Goal: Information Seeking & Learning: Compare options

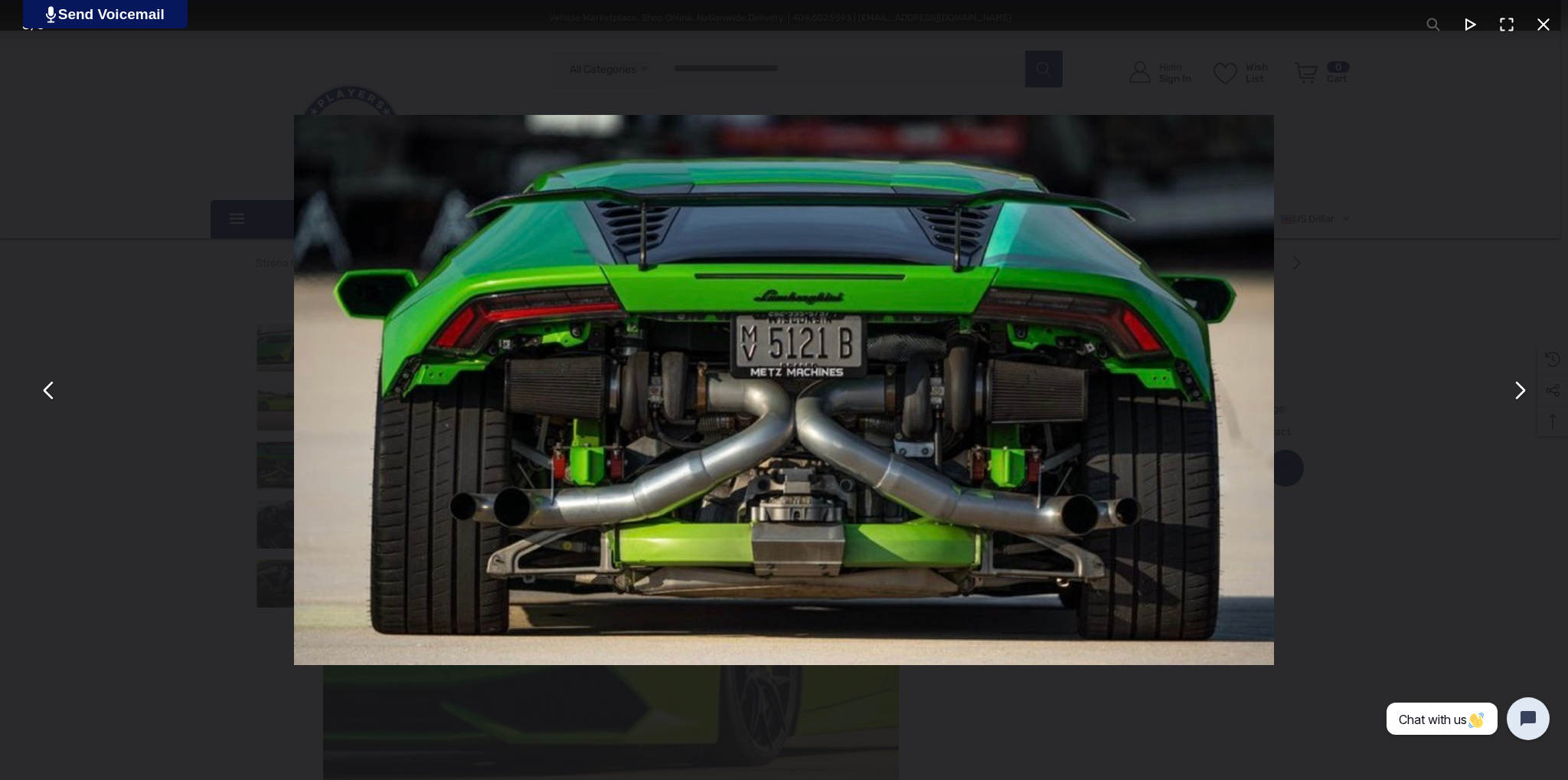
click at [1512, 406] on button "You can close this modal content with the ESC key" at bounding box center [1519, 390] width 37 height 37
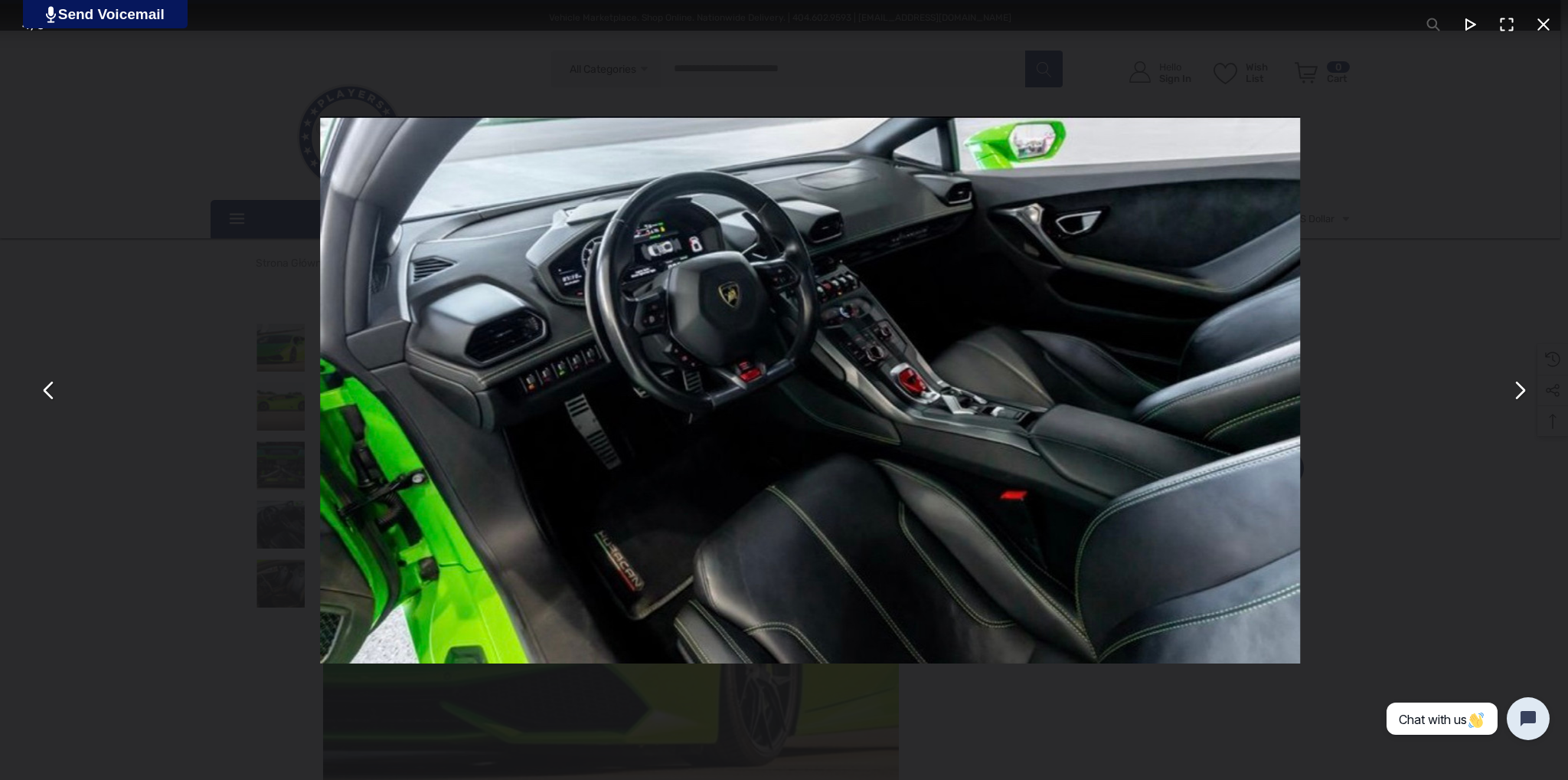
click at [1512, 406] on button "You can close this modal content with the ESC key" at bounding box center [1519, 390] width 37 height 37
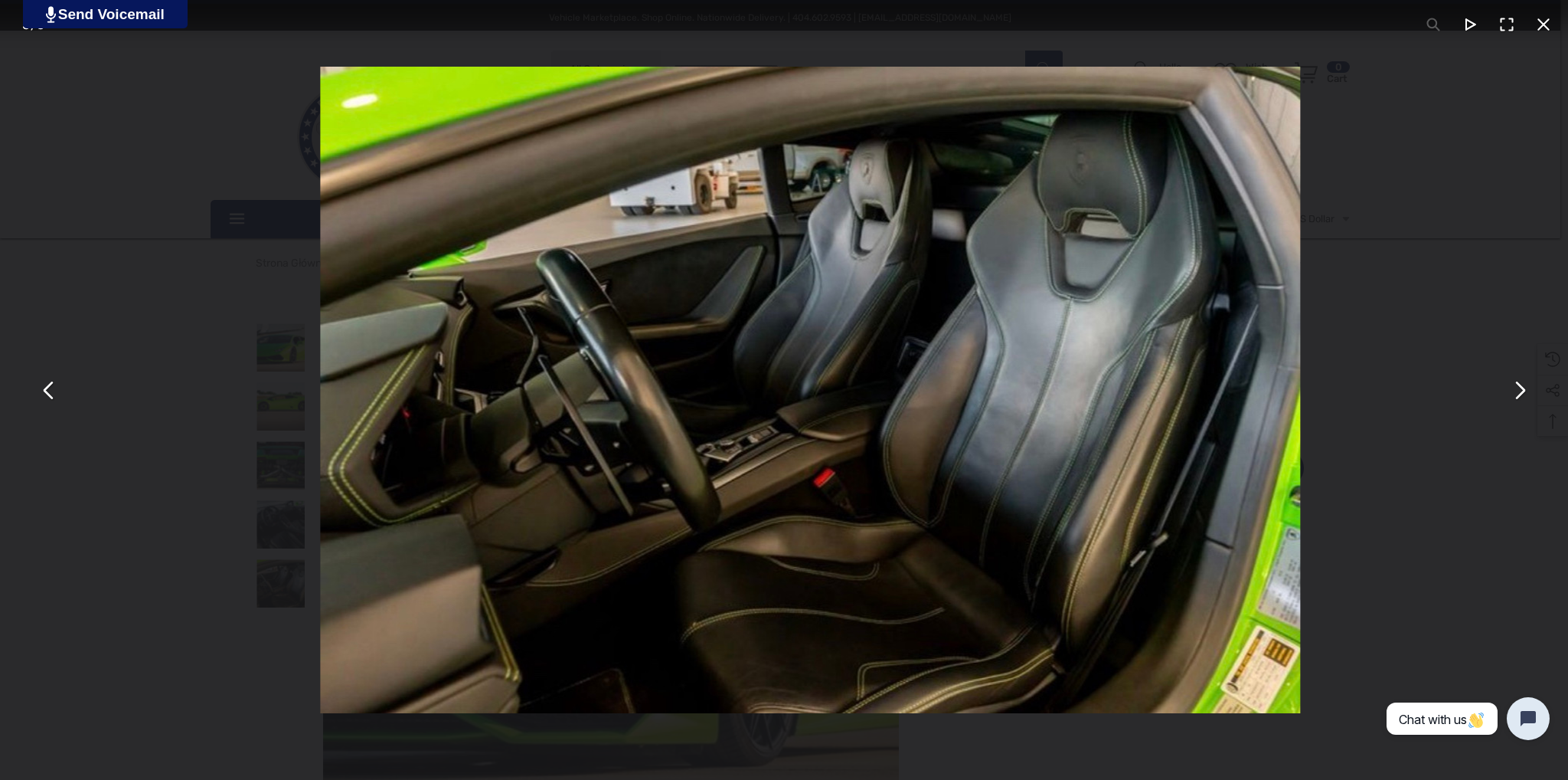
click at [1512, 406] on button "You can close this modal content with the ESC key" at bounding box center [1519, 390] width 37 height 37
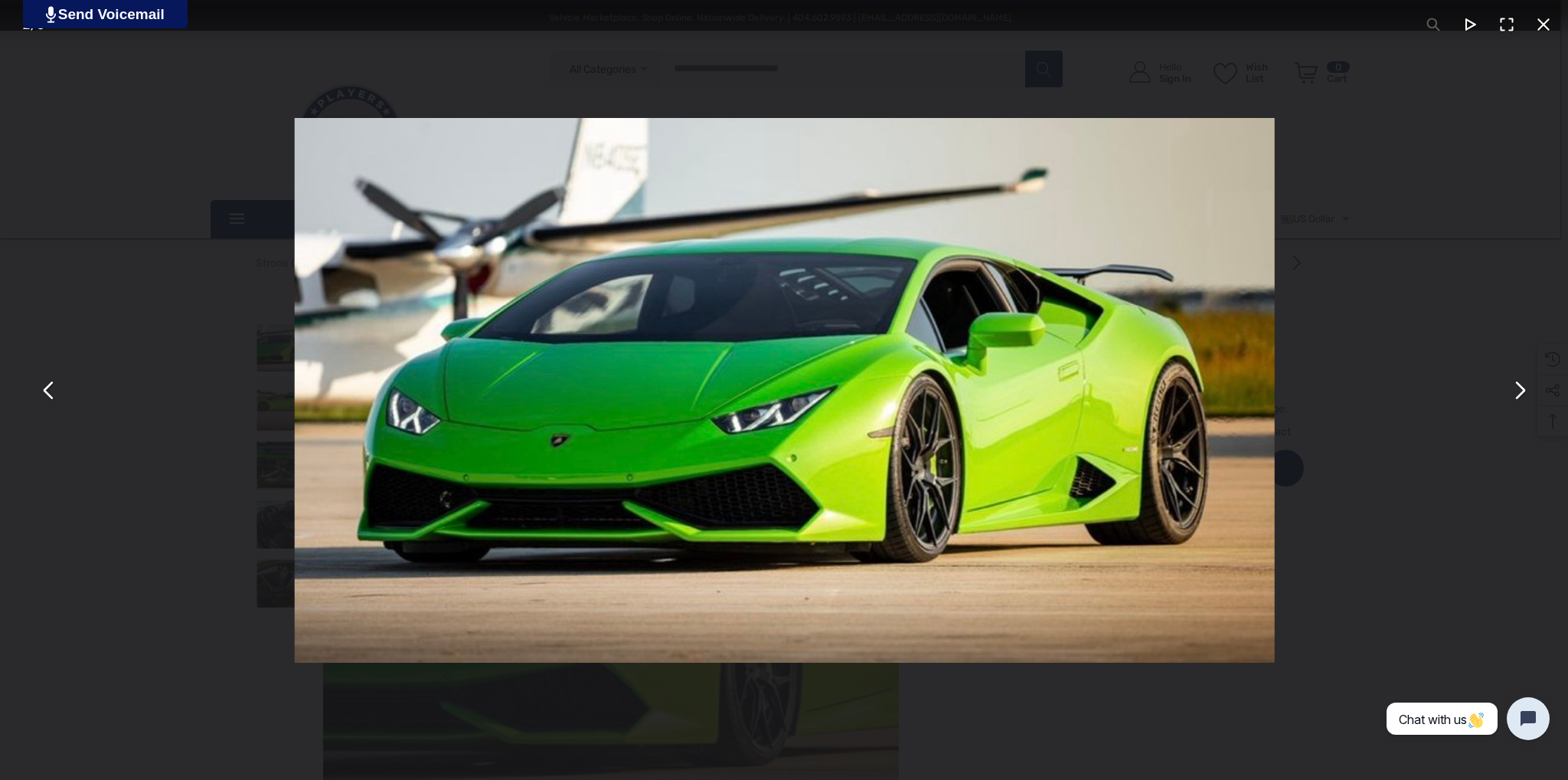
click at [1512, 406] on button "You can close this modal content with the ESC key" at bounding box center [1519, 390] width 37 height 37
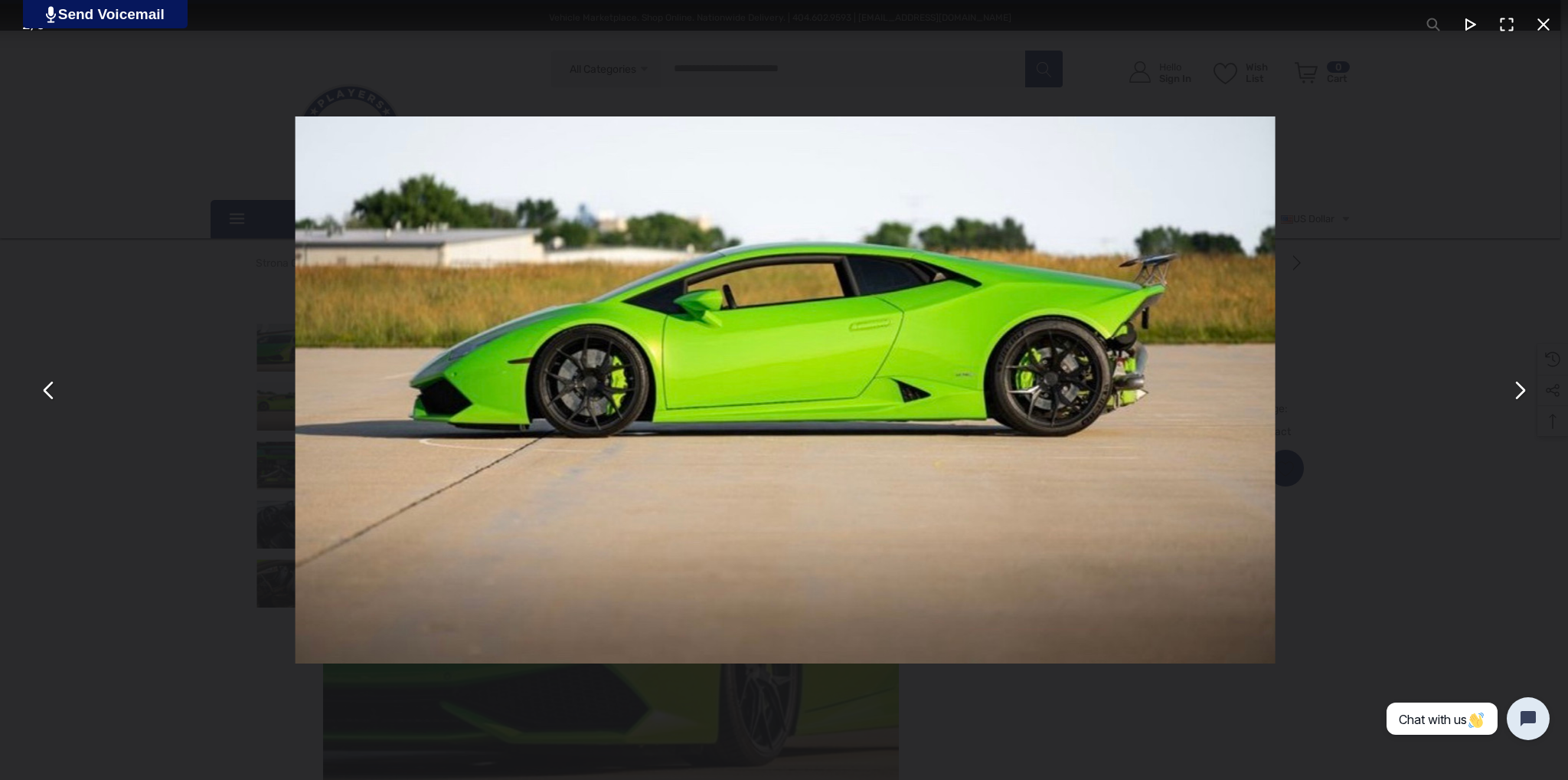
click at [1512, 406] on button "You can close this modal content with the ESC key" at bounding box center [1519, 390] width 37 height 37
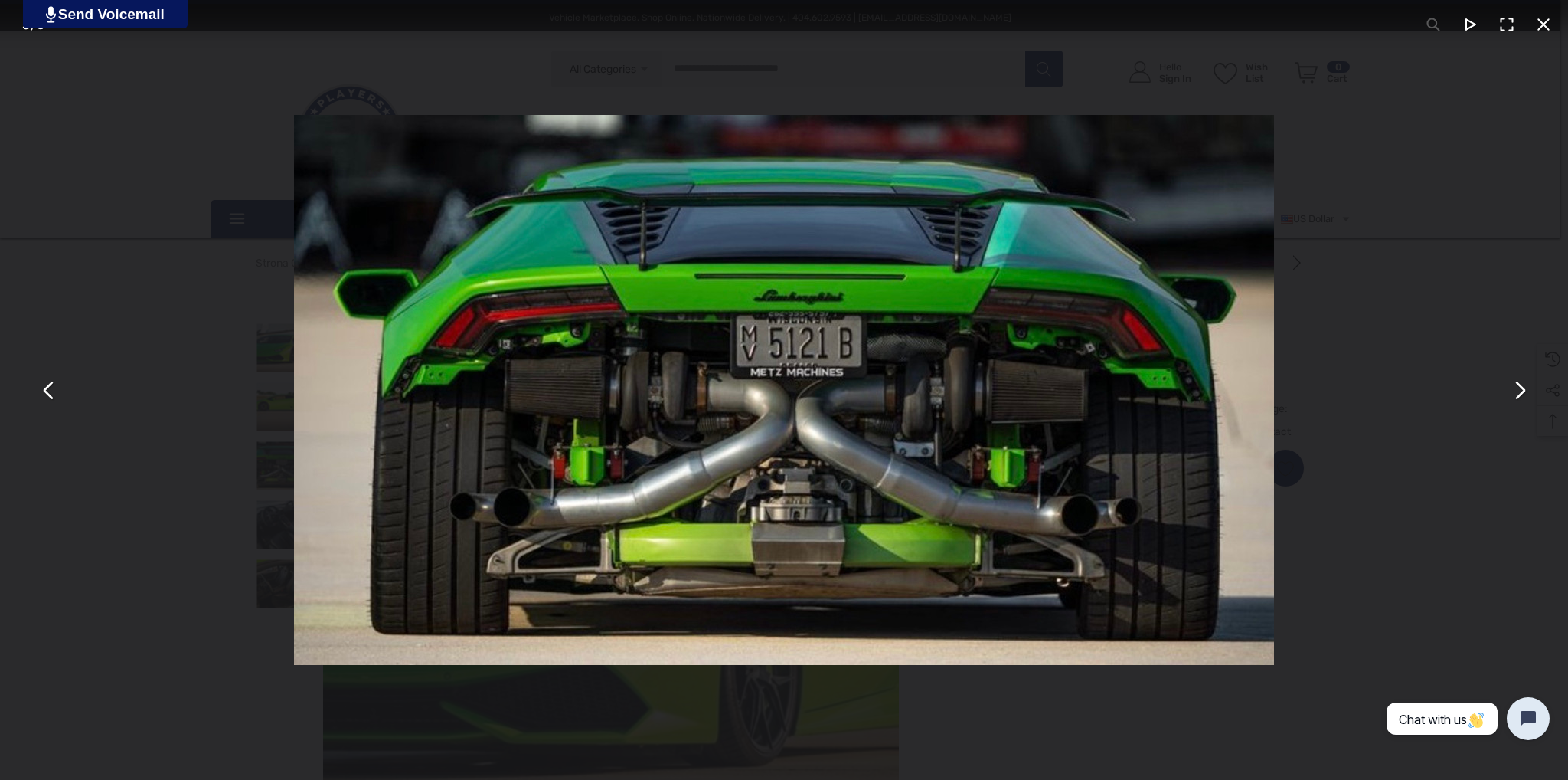
click at [1512, 406] on button "You can close this modal content with the ESC key" at bounding box center [1519, 390] width 37 height 37
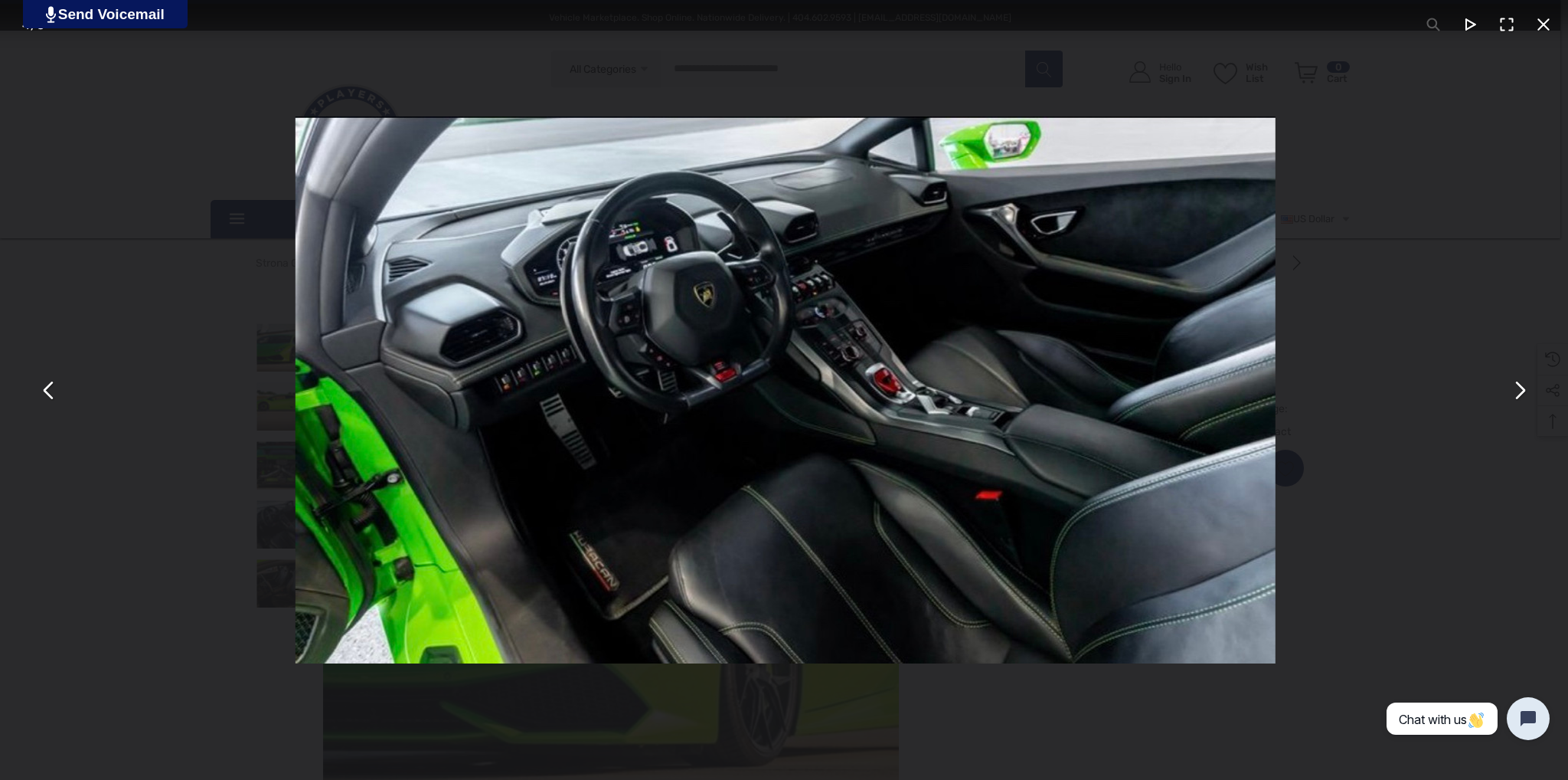
click at [1512, 406] on button "You can close this modal content with the ESC key" at bounding box center [1519, 390] width 37 height 37
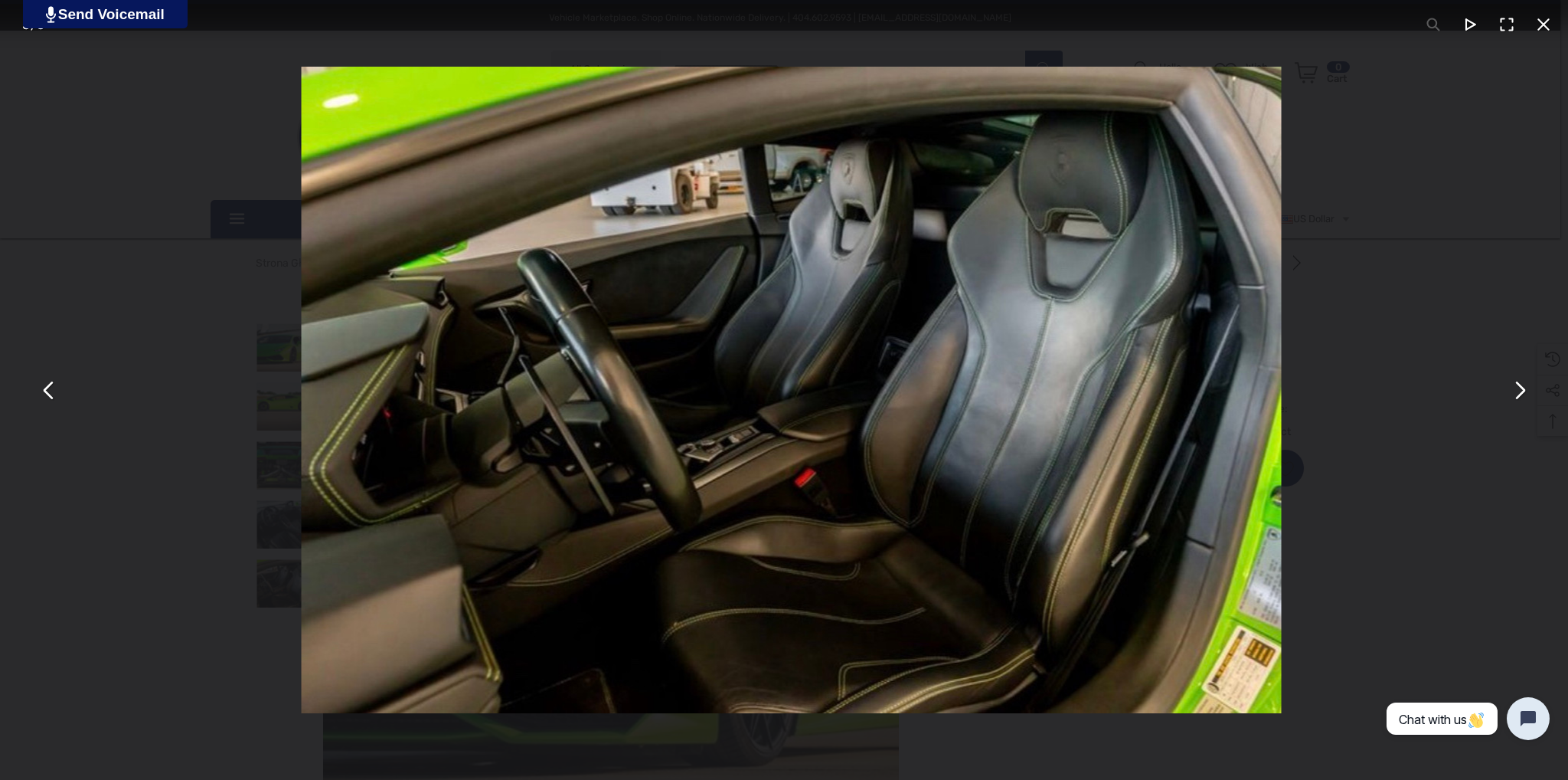
click at [1512, 406] on button "You can close this modal content with the ESC key" at bounding box center [1519, 390] width 37 height 37
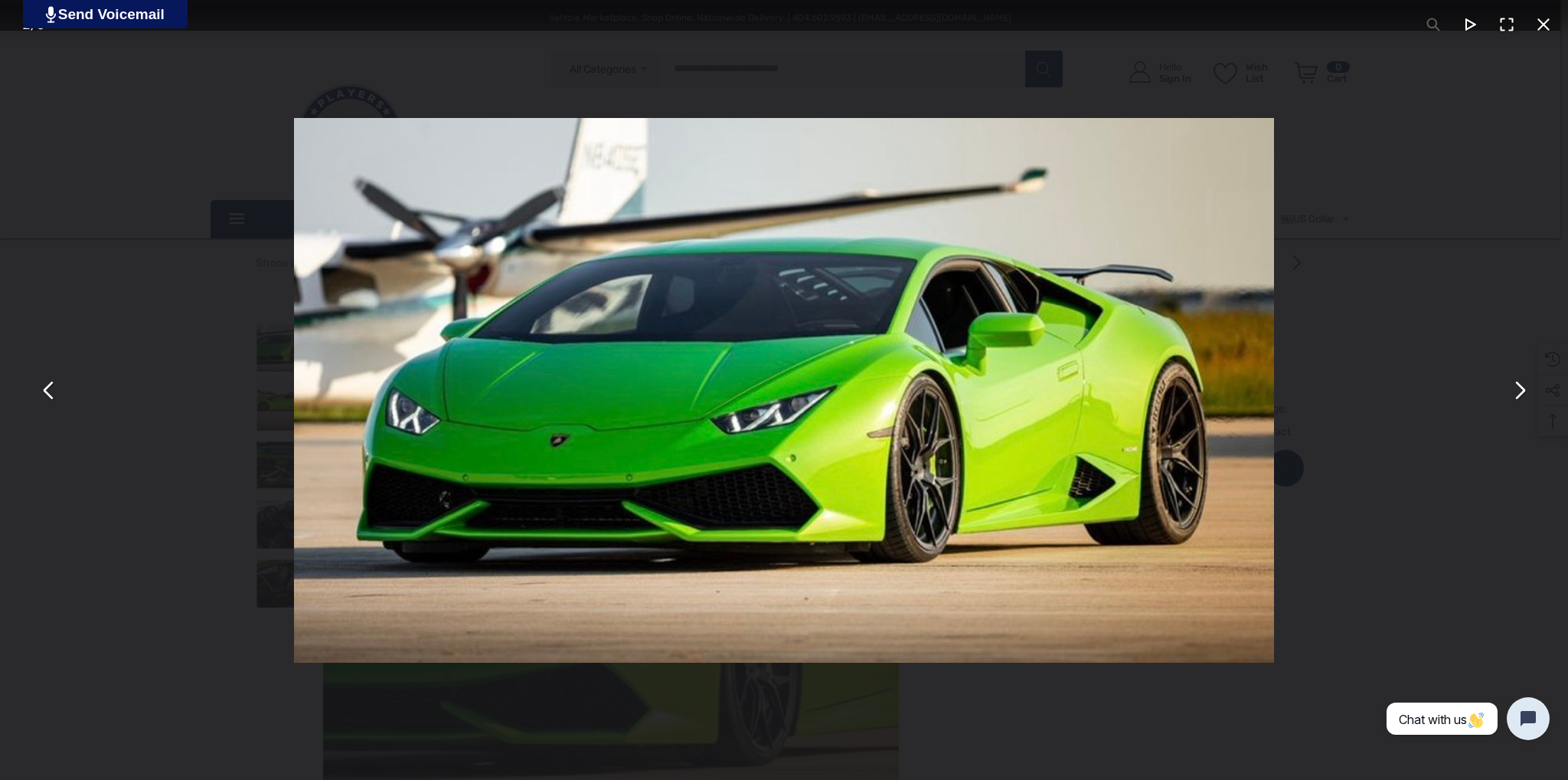
click at [1512, 406] on button "You can close this modal content with the ESC key" at bounding box center [1519, 390] width 37 height 37
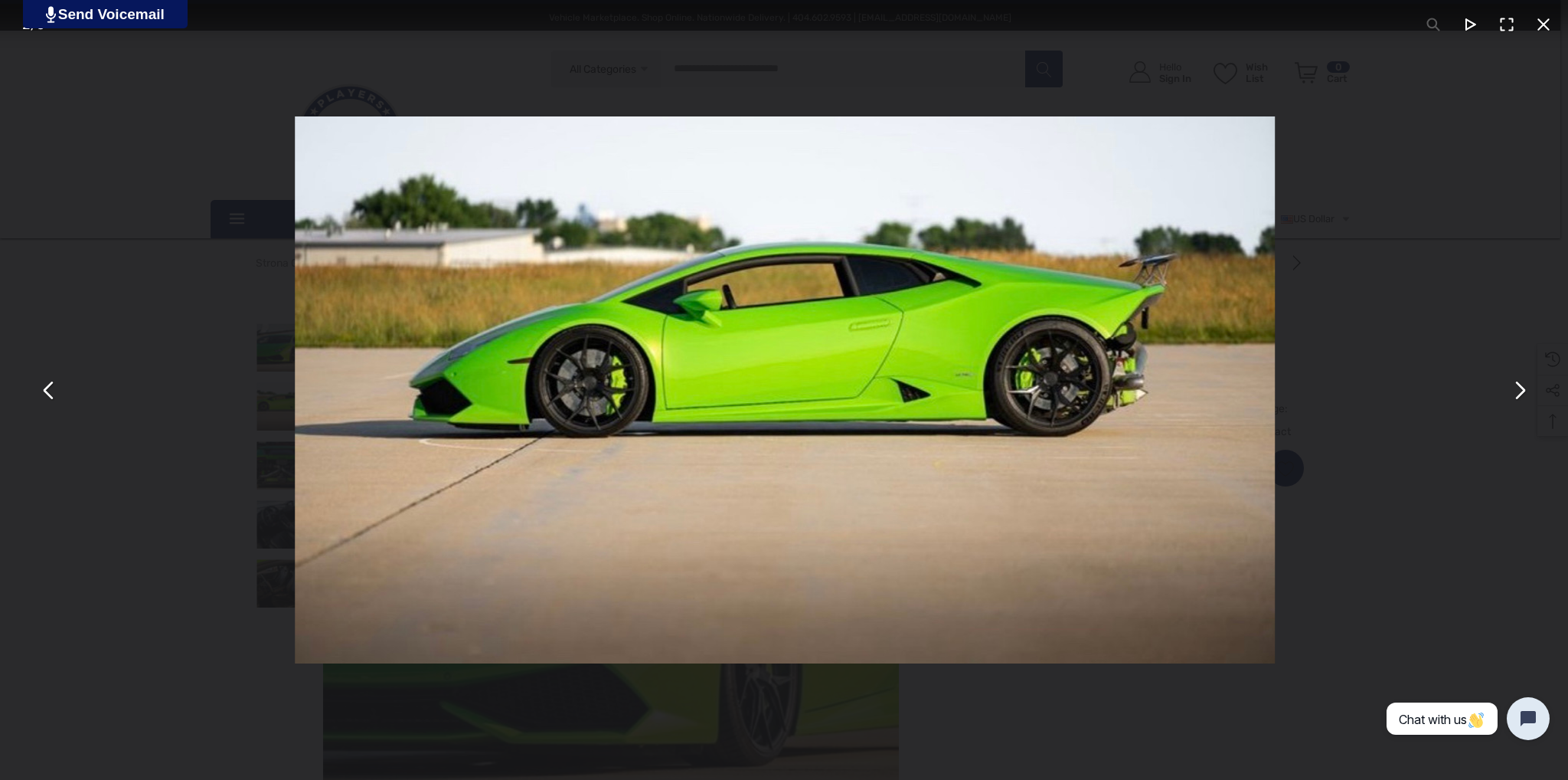
click at [1512, 406] on button "You can close this modal content with the ESC key" at bounding box center [1519, 390] width 37 height 37
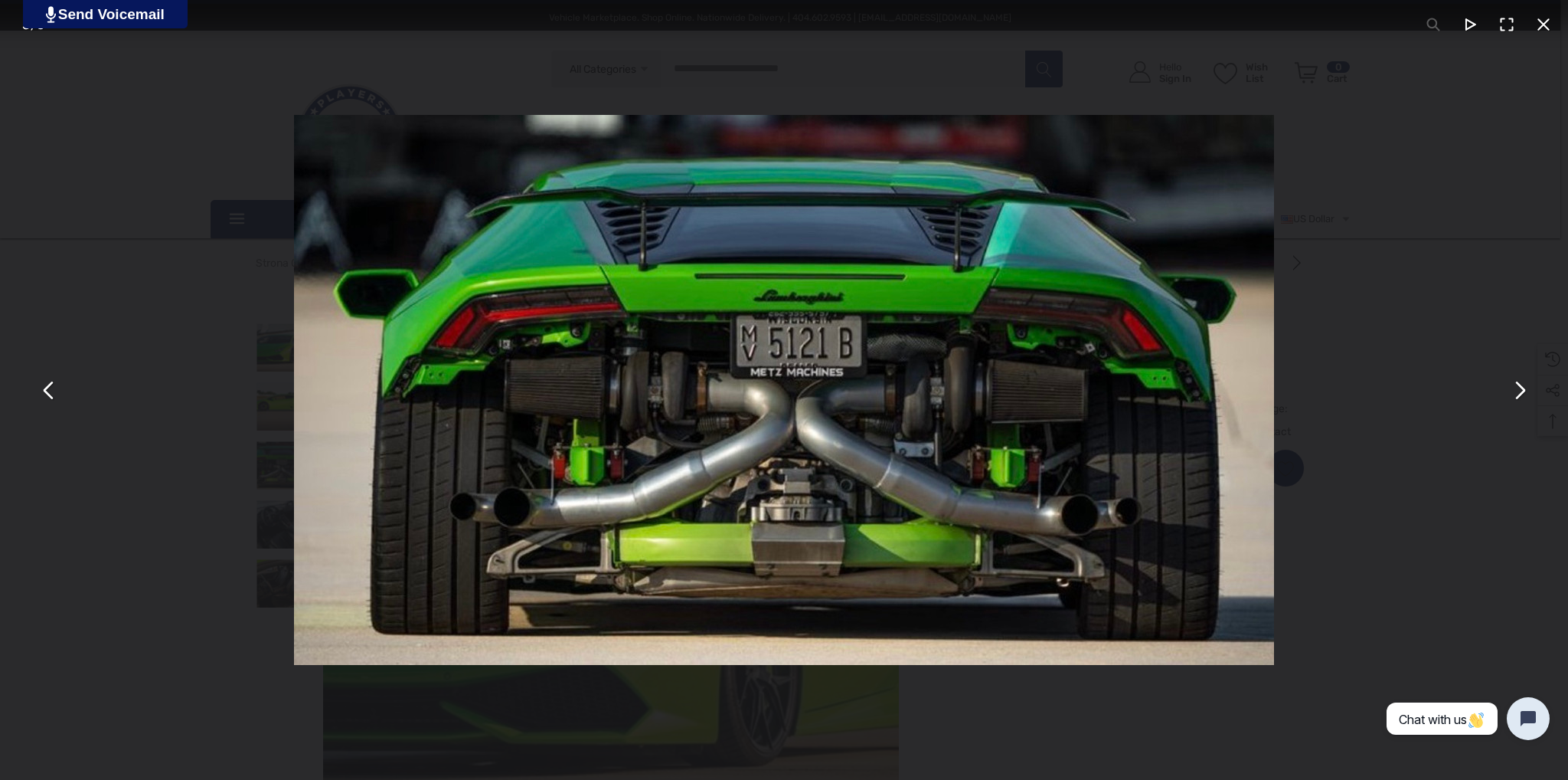
click at [1512, 406] on button "You can close this modal content with the ESC key" at bounding box center [1519, 390] width 37 height 37
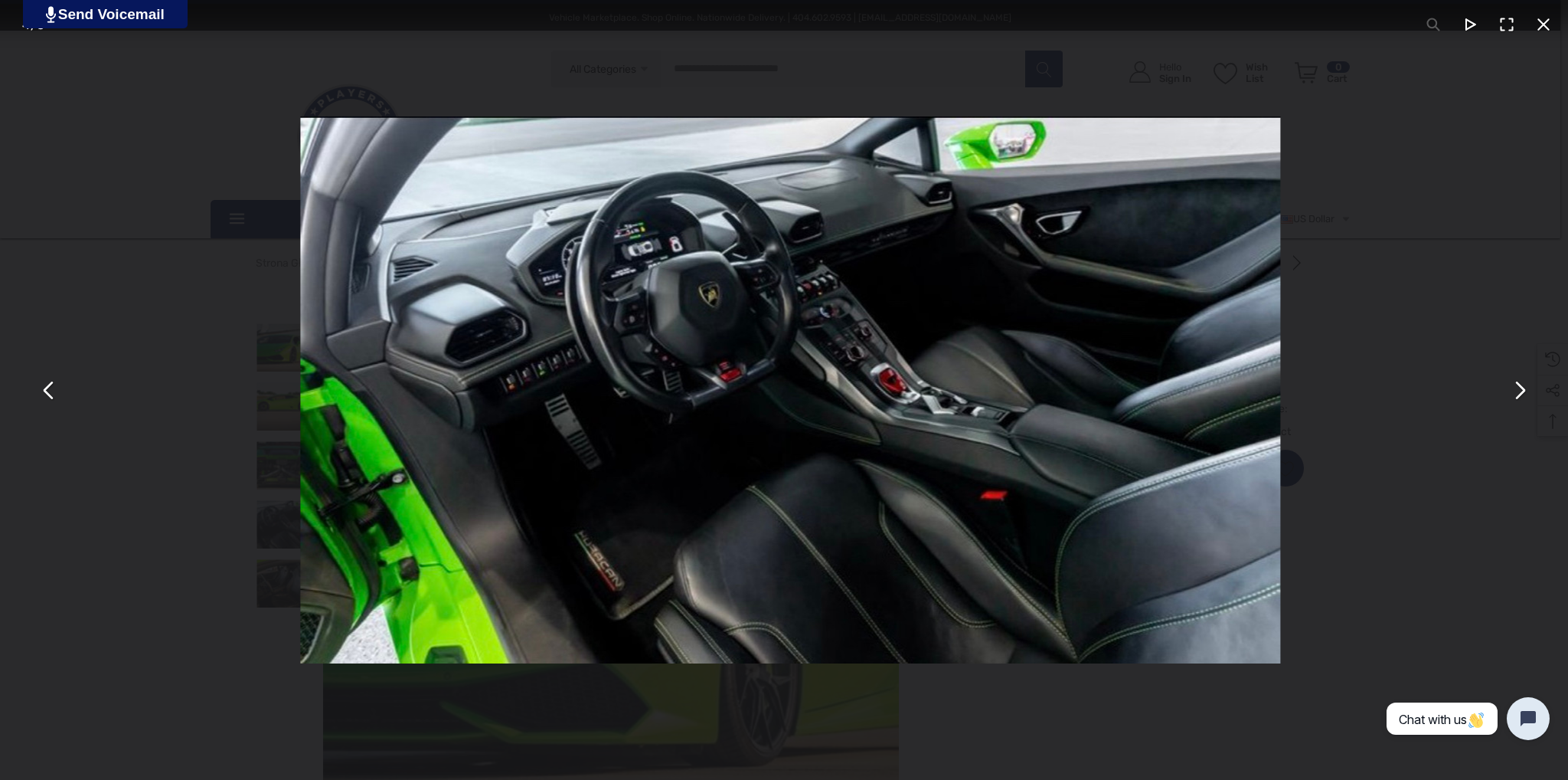
click at [1512, 406] on button "You can close this modal content with the ESC key" at bounding box center [1519, 390] width 37 height 37
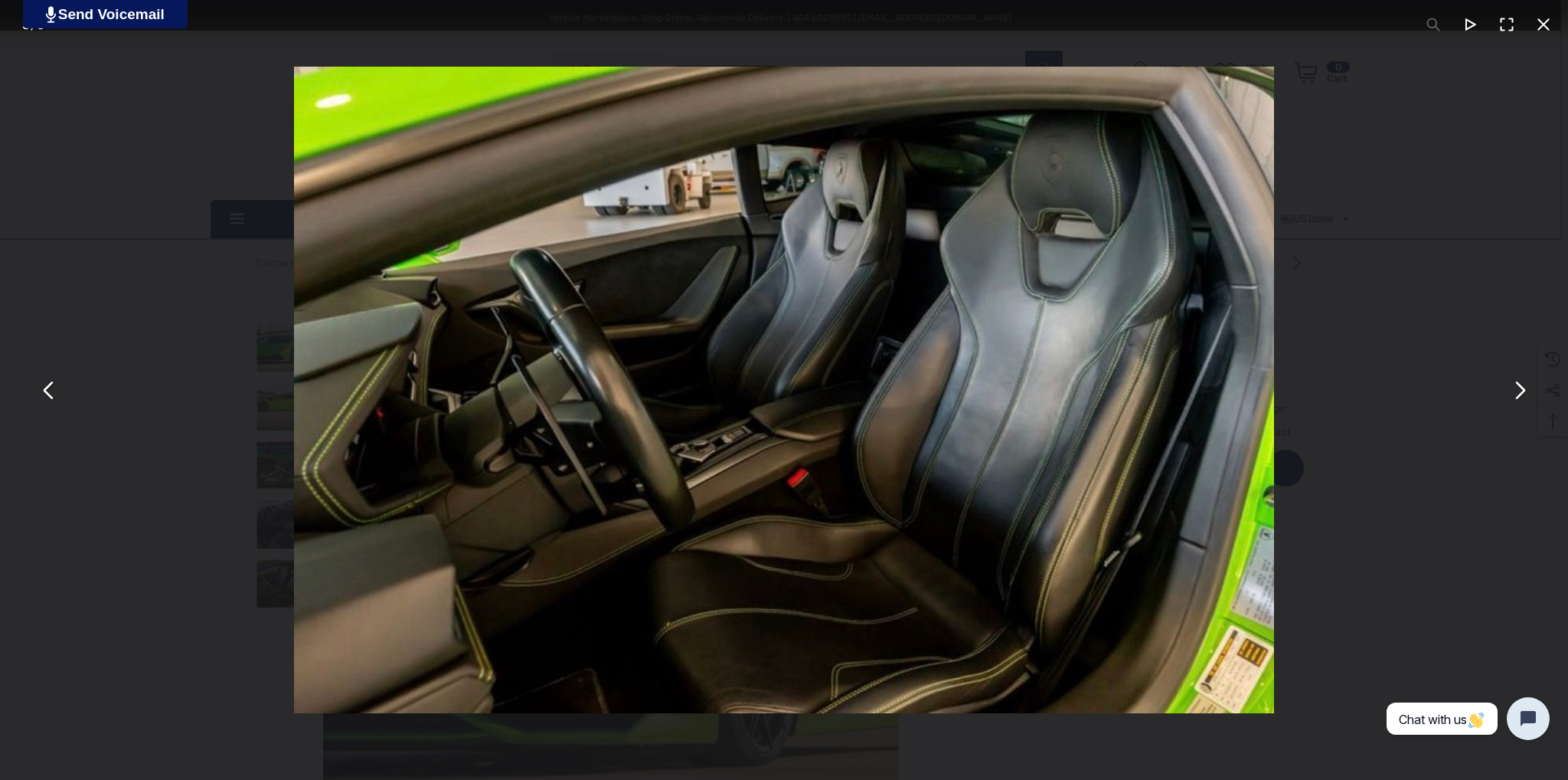
click at [1544, 28] on button "You can close this modal content with the ESC key" at bounding box center [1544, 24] width 37 height 37
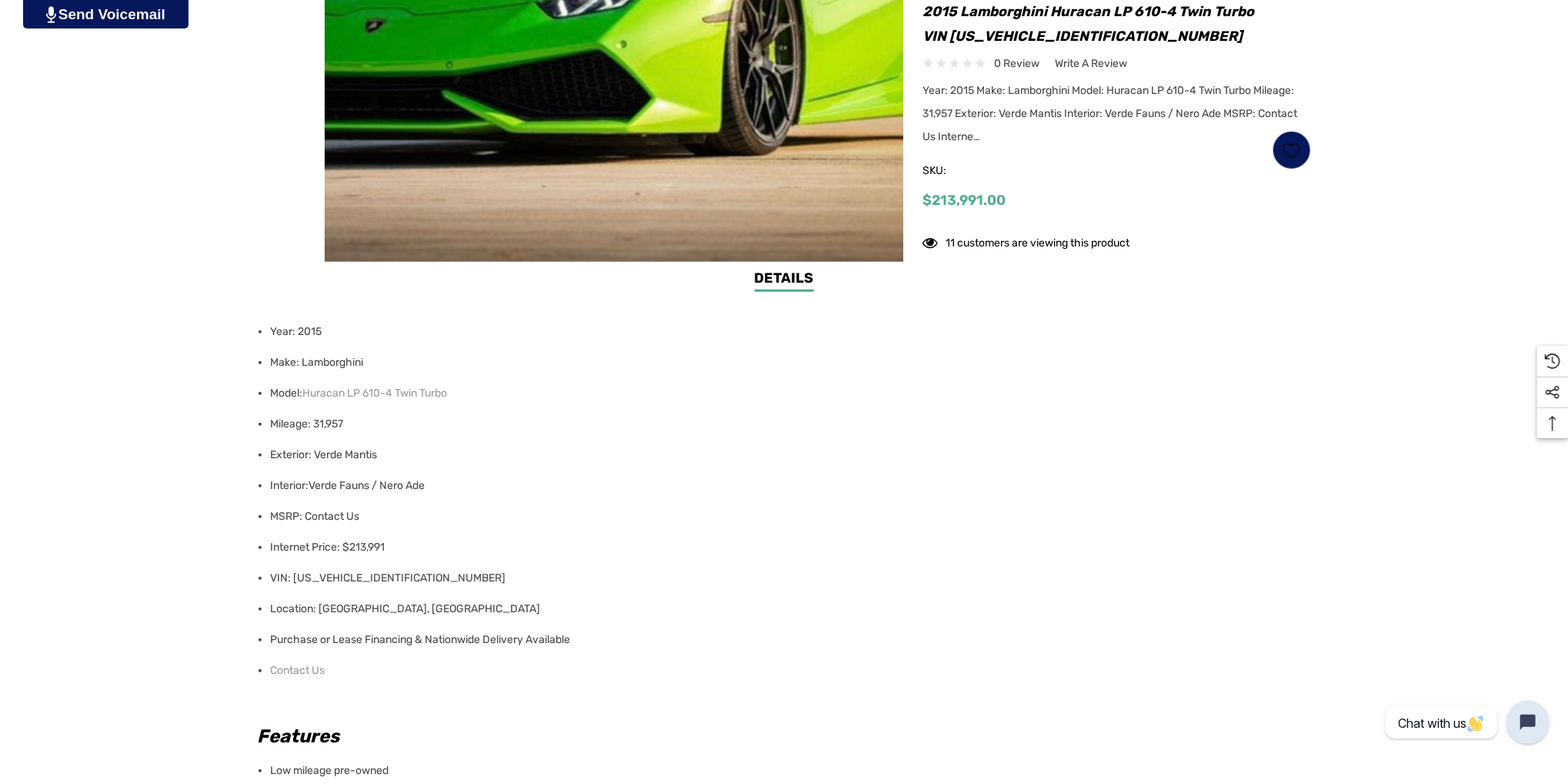
scroll to position [616, 0]
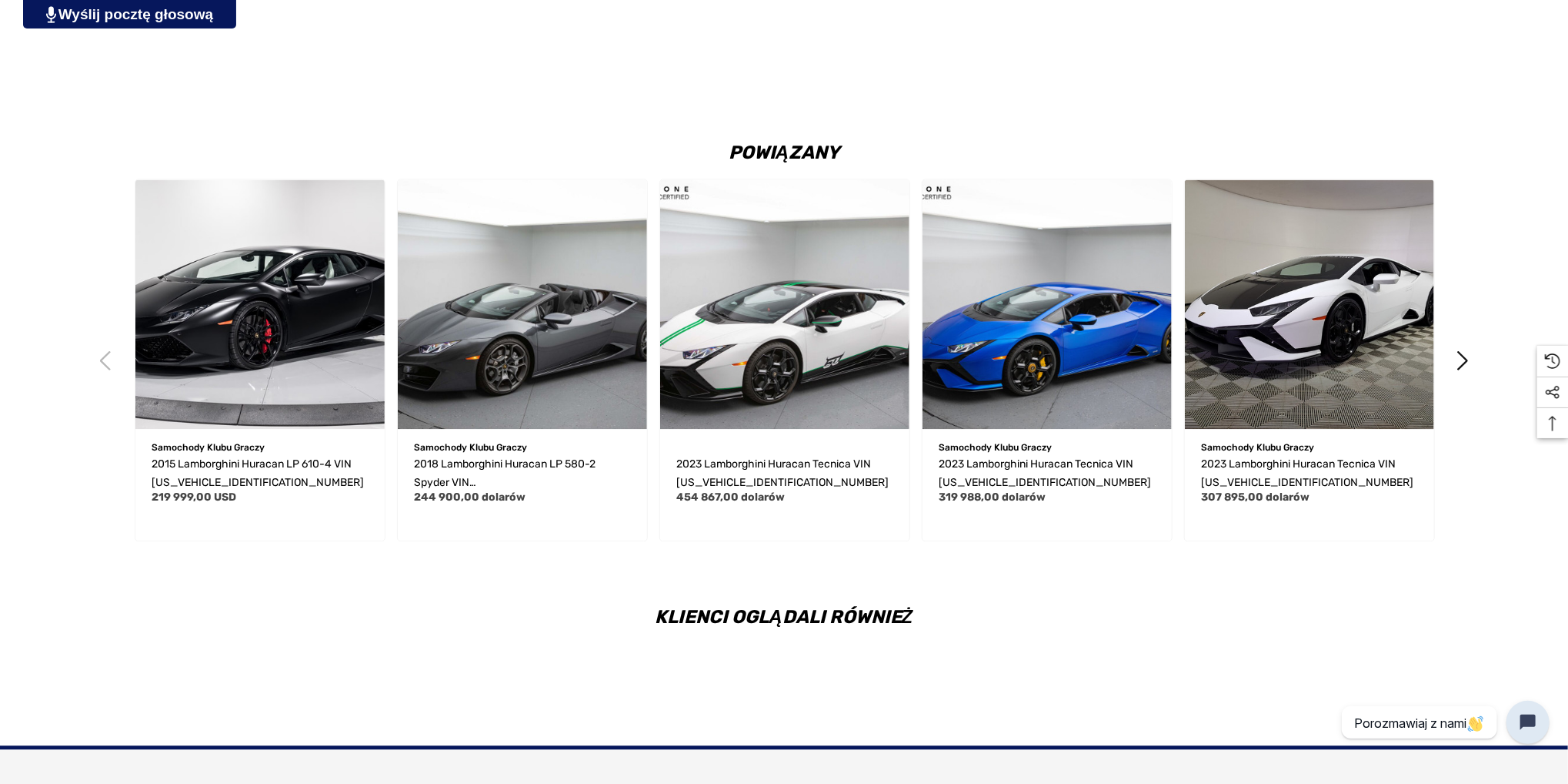
scroll to position [2232, 0]
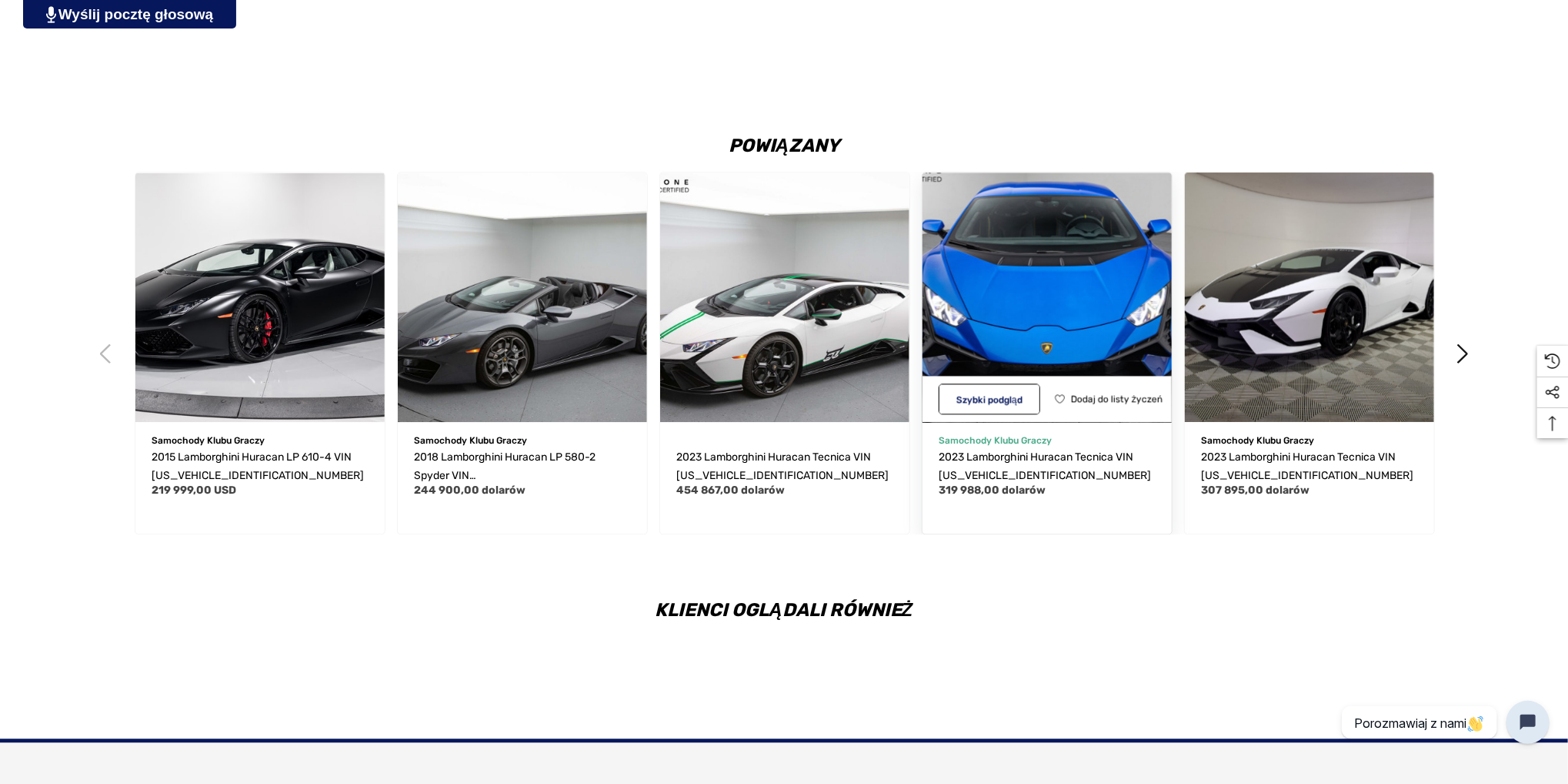
click at [1040, 361] on img "Lamborghini Huracan Tecnica 2023 VIN ZHWUB6ZF8PLA22577, 319 988,00 USD\a" at bounding box center [1047, 297] width 274 height 274
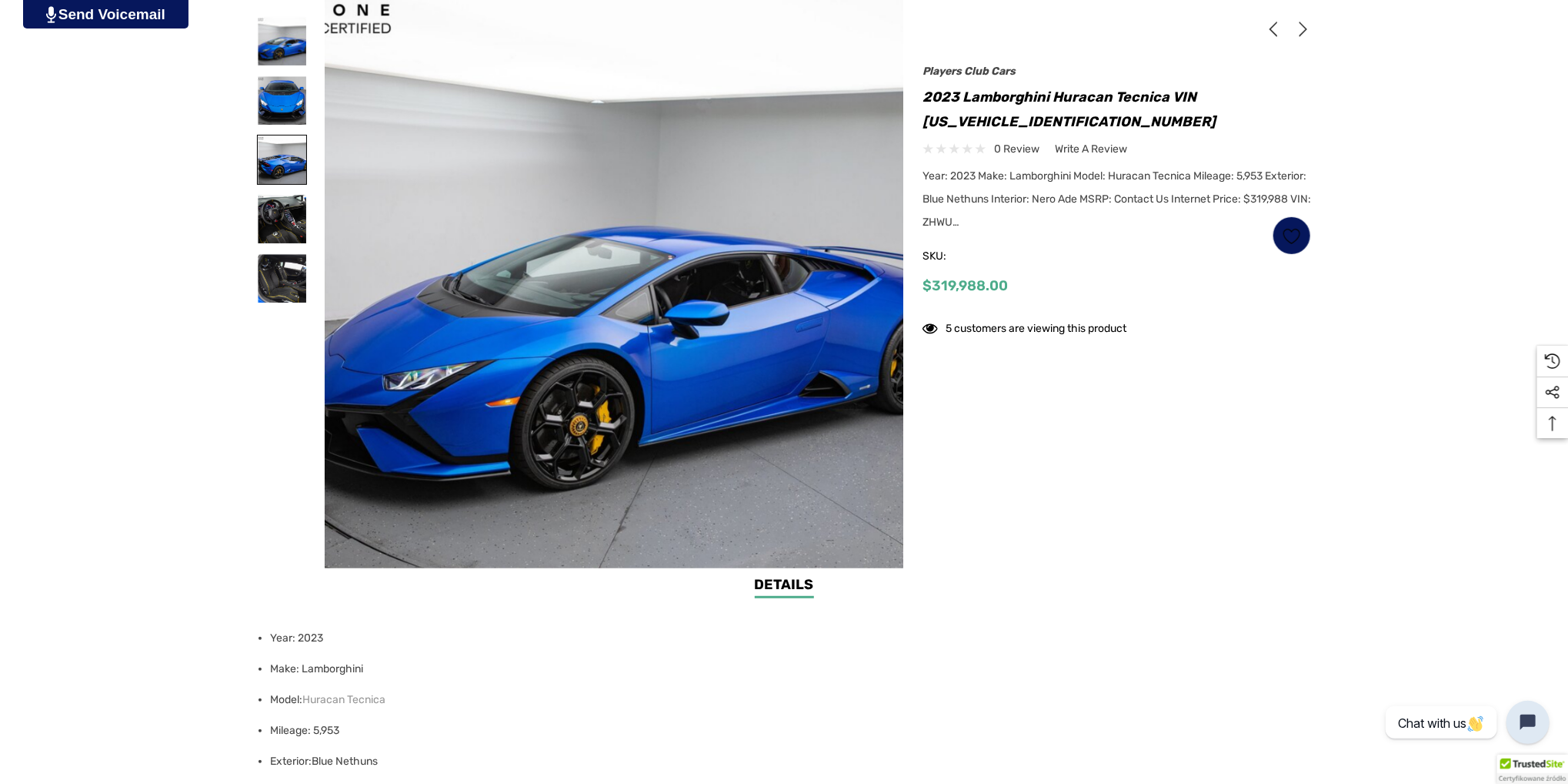
click at [292, 156] on img at bounding box center [281, 159] width 48 height 48
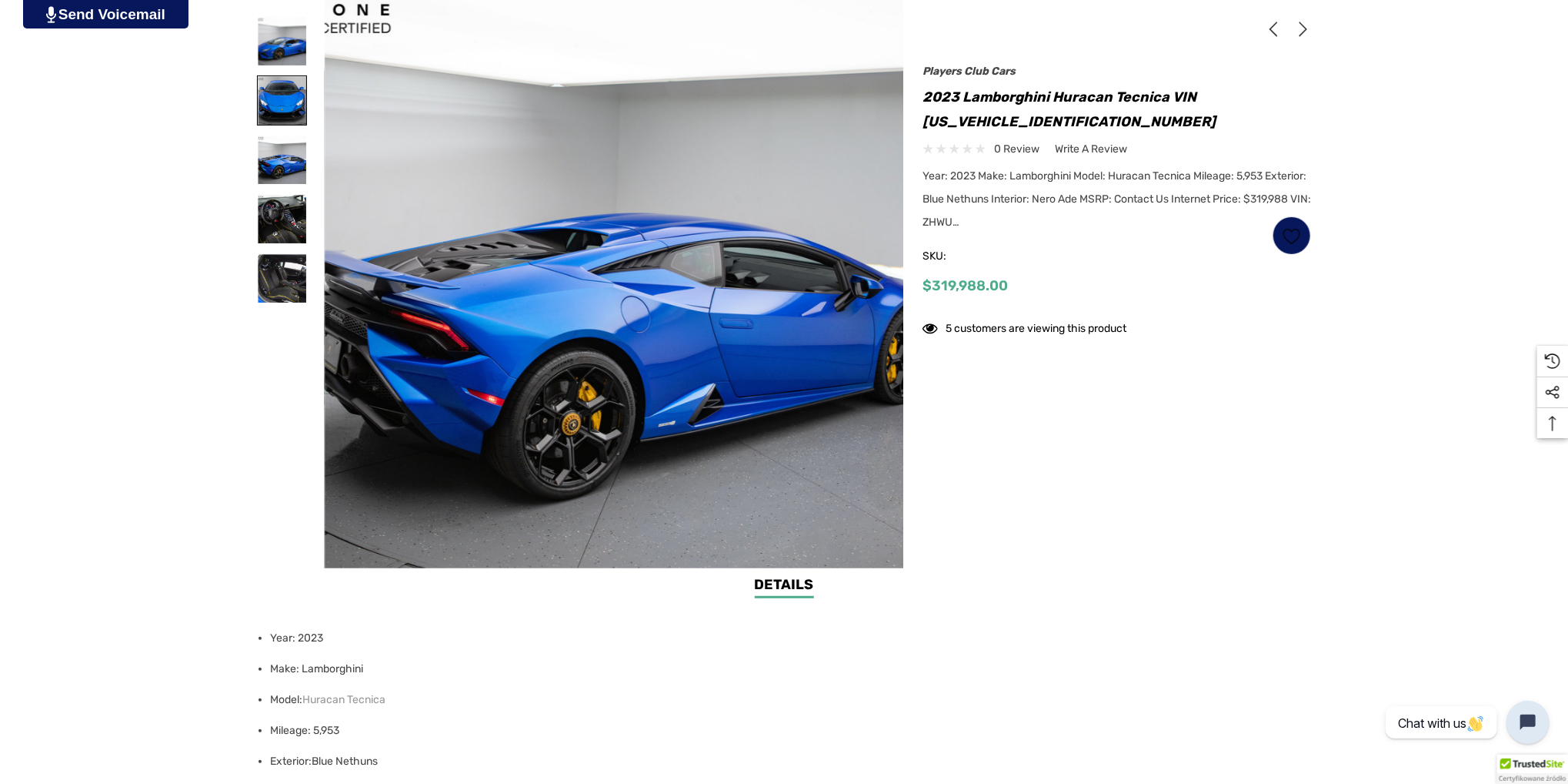
click at [283, 107] on img at bounding box center [281, 100] width 48 height 48
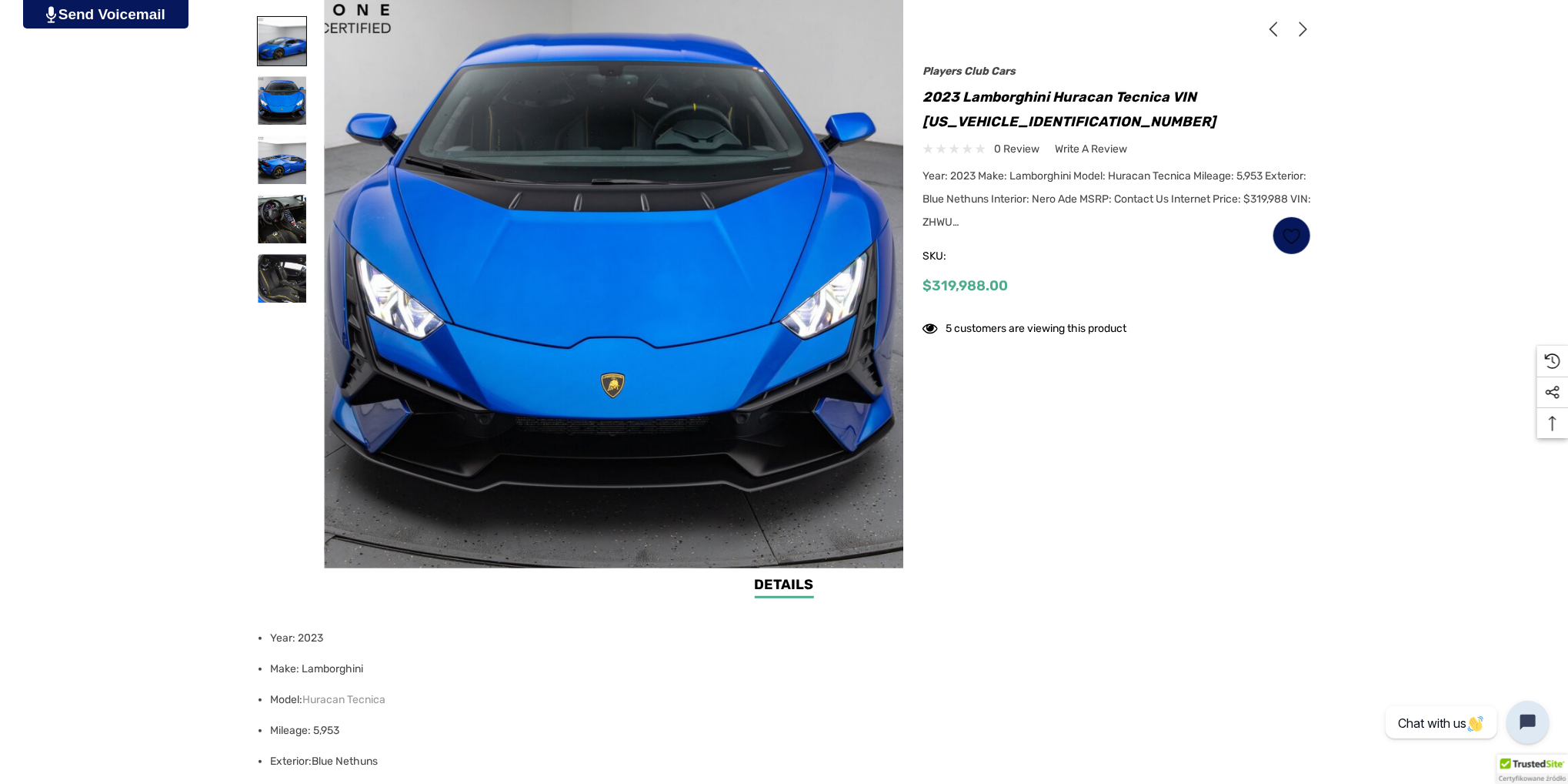
click at [293, 65] on img at bounding box center [281, 40] width 48 height 48
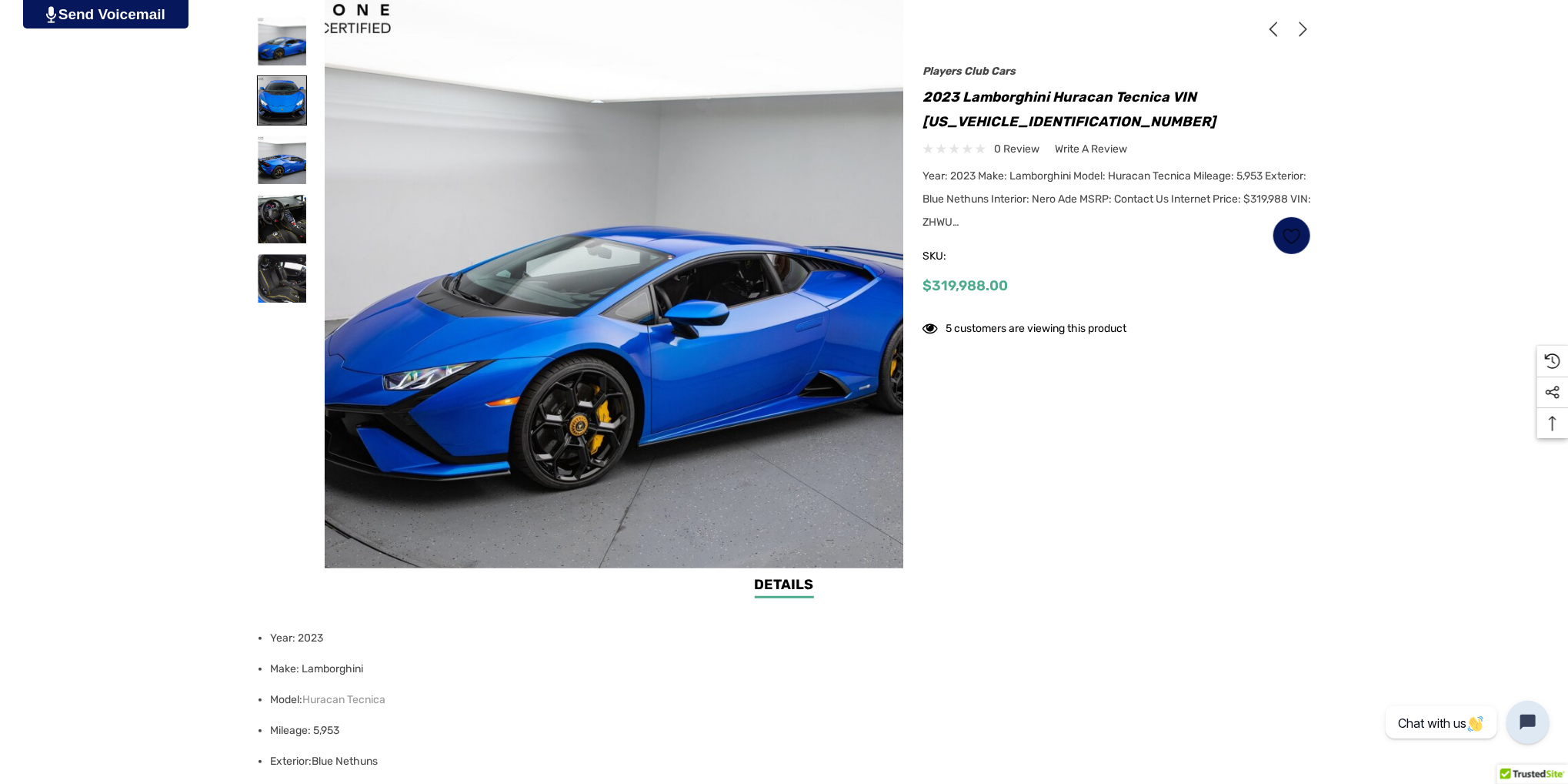
click at [286, 123] on img at bounding box center [281, 100] width 48 height 48
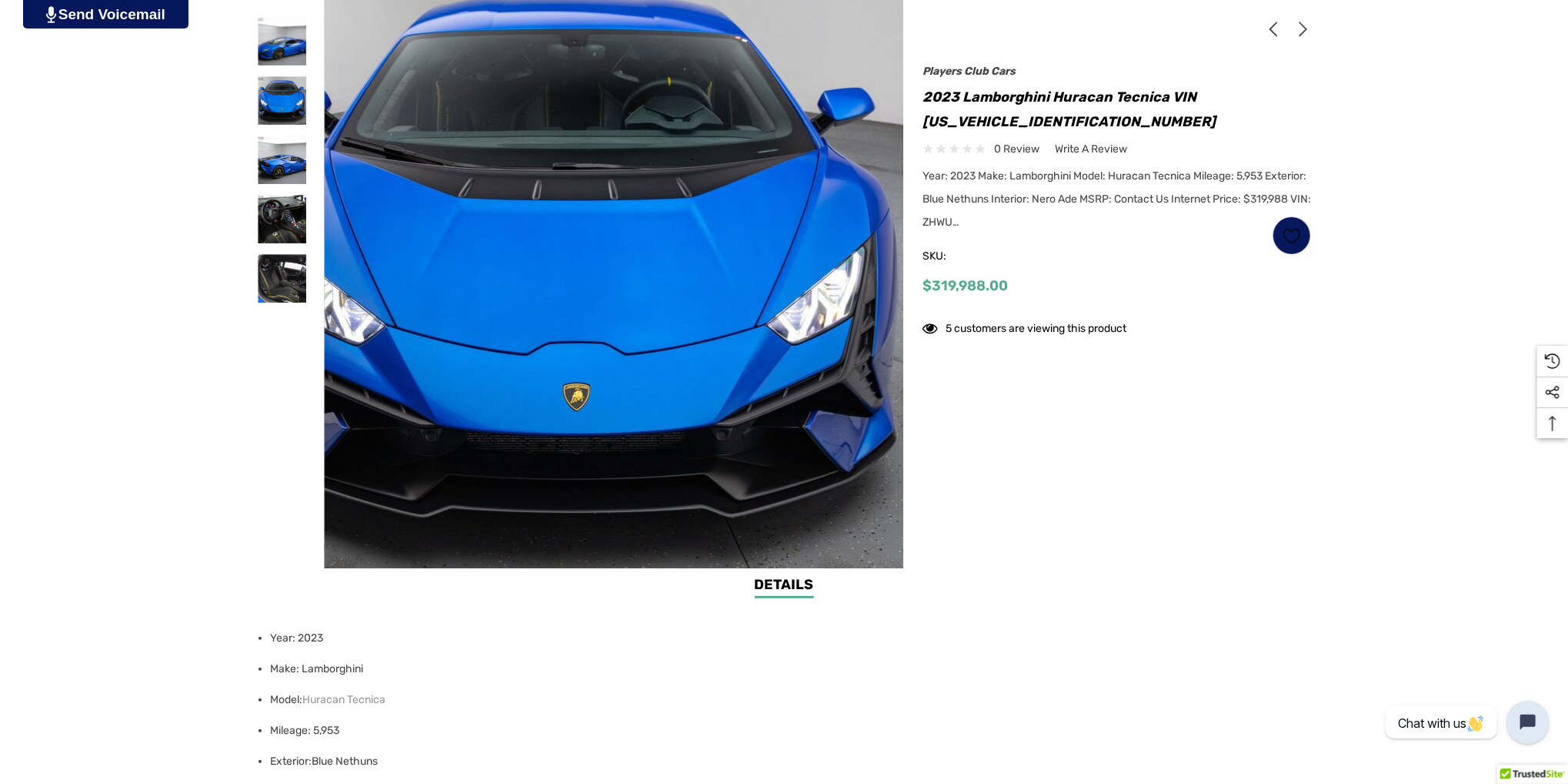
click at [664, 297] on img at bounding box center [577, 276] width 985 height 656
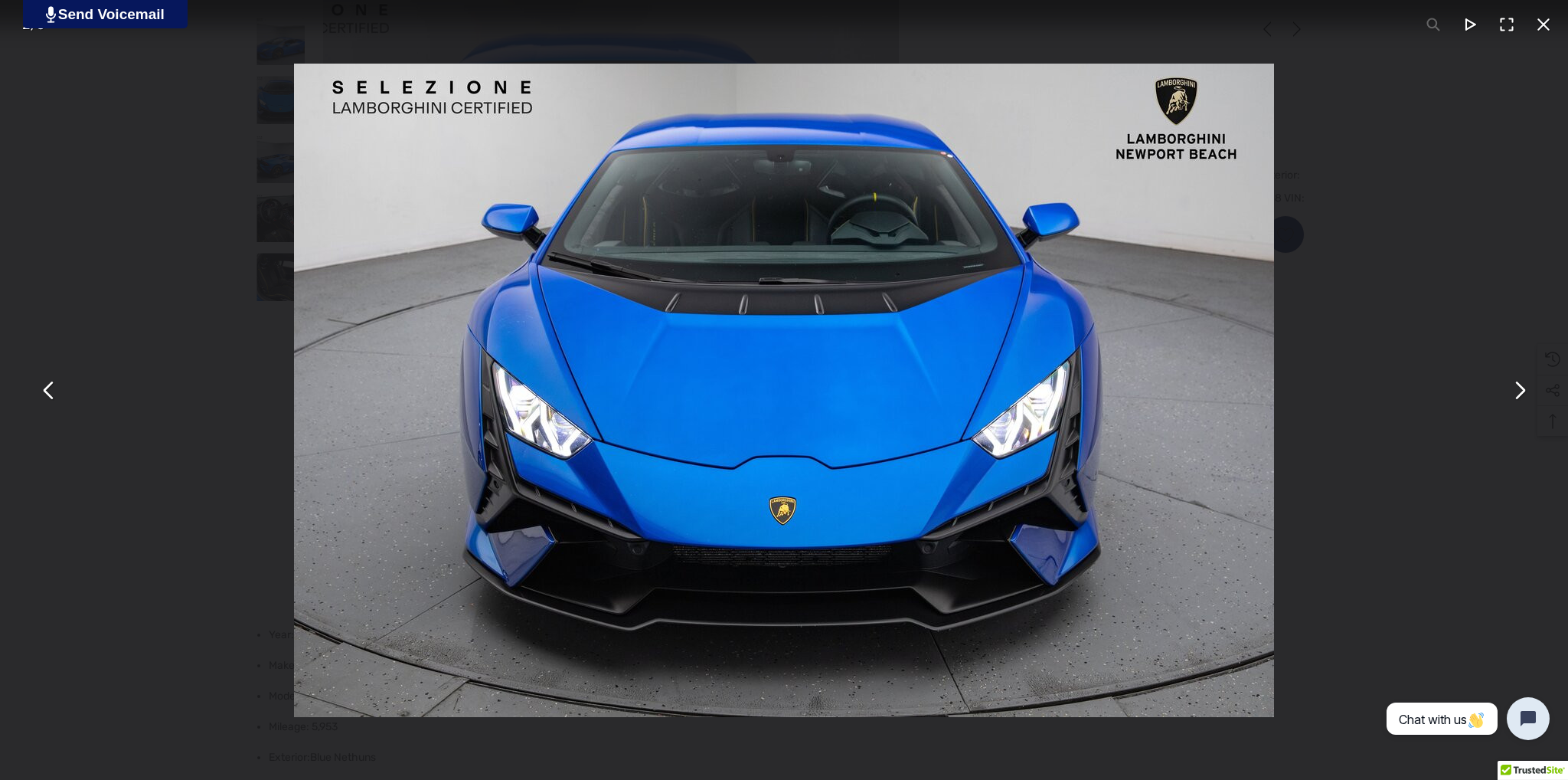
click at [1519, 391] on button "You can close this modal content with the ESC key" at bounding box center [1519, 390] width 37 height 37
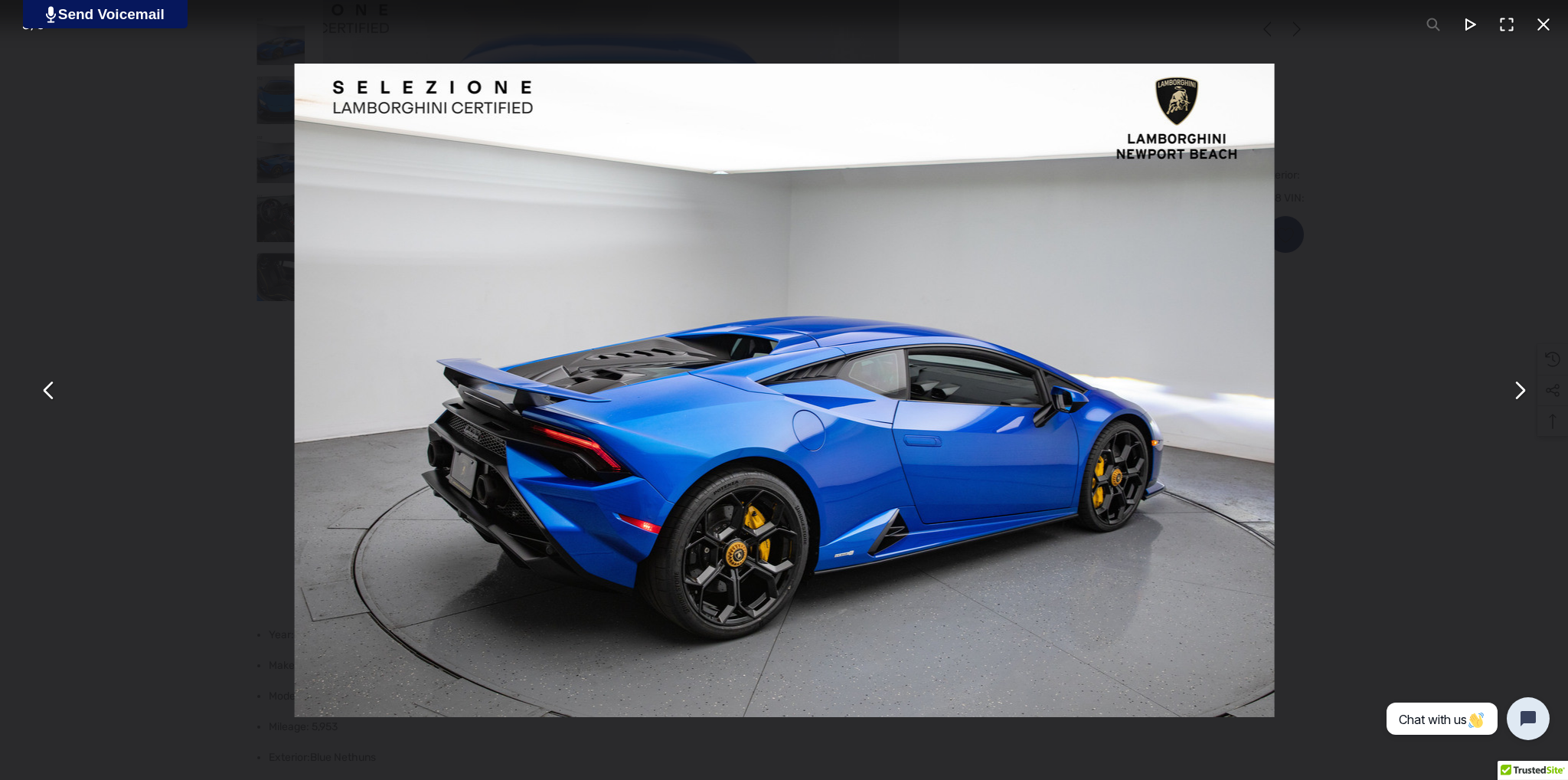
click at [1519, 391] on button "You can close this modal content with the ESC key" at bounding box center [1519, 390] width 37 height 37
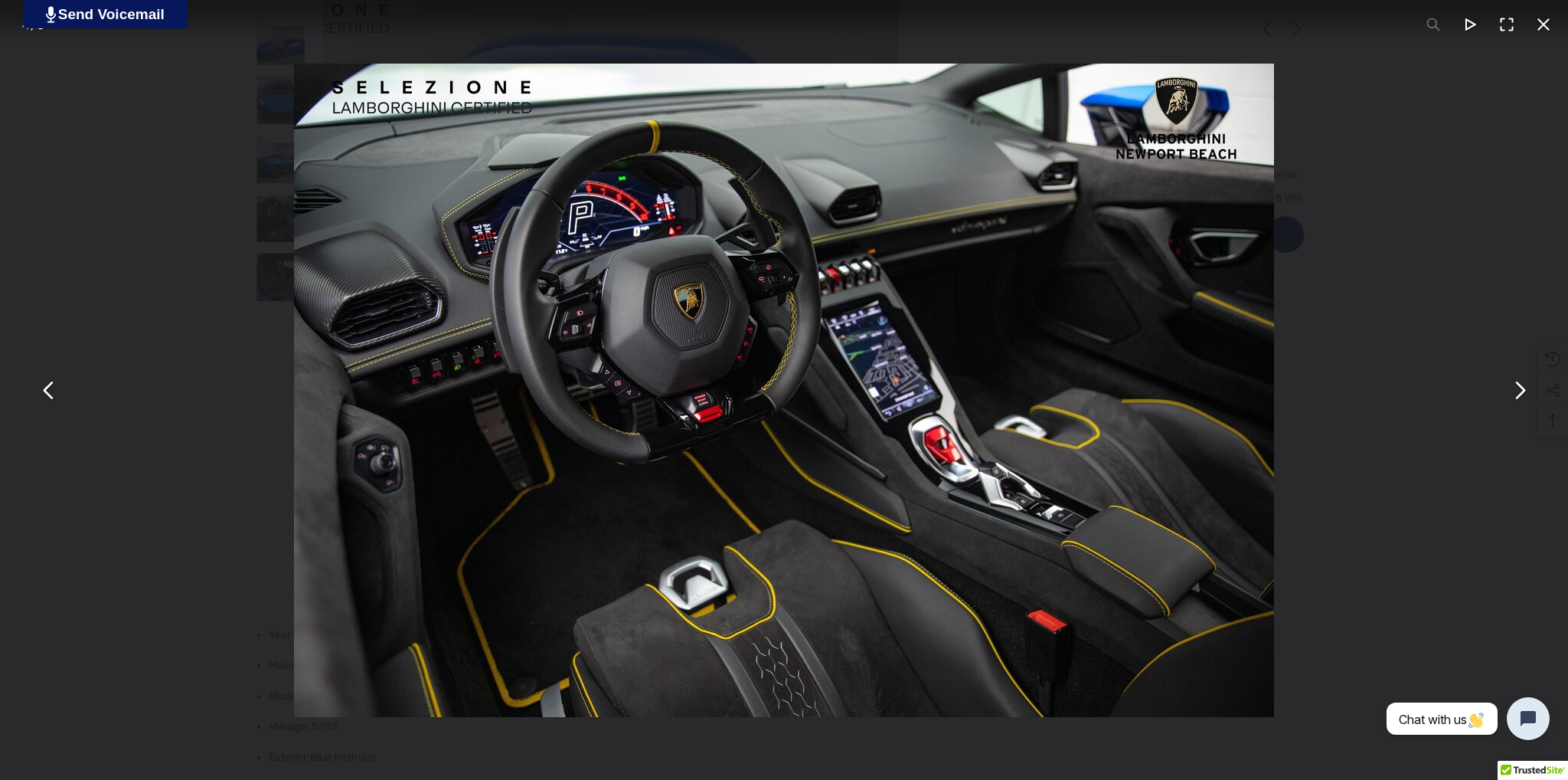
click at [1519, 391] on button "You can close this modal content with the ESC key" at bounding box center [1519, 390] width 37 height 37
